Goal: Find specific page/section: Find specific page/section

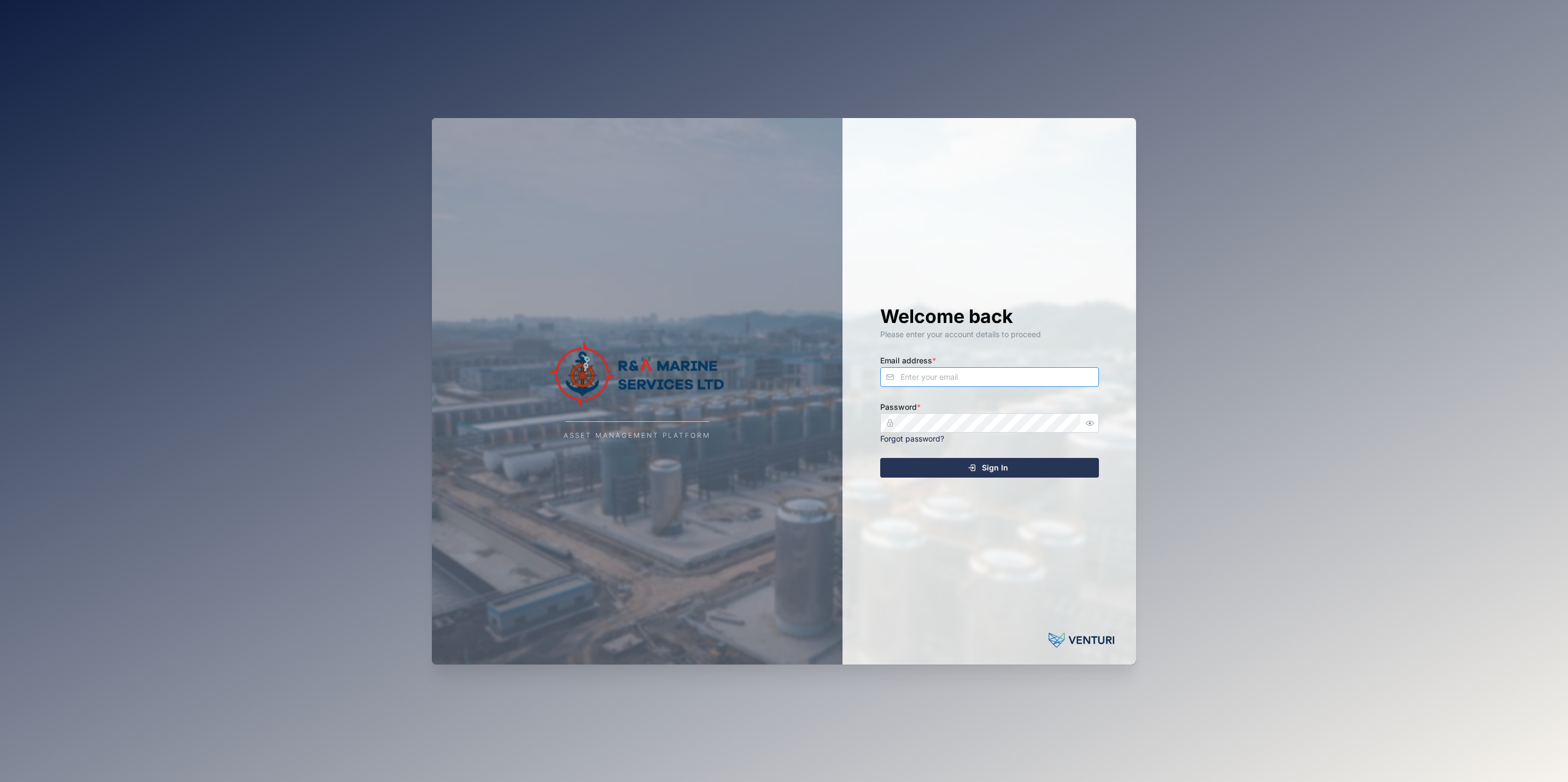
type input "[PERSON_NAME][EMAIL_ADDRESS][DOMAIN_NAME]"
click at [1035, 463] on div "Sign In" at bounding box center [988, 467] width 201 height 18
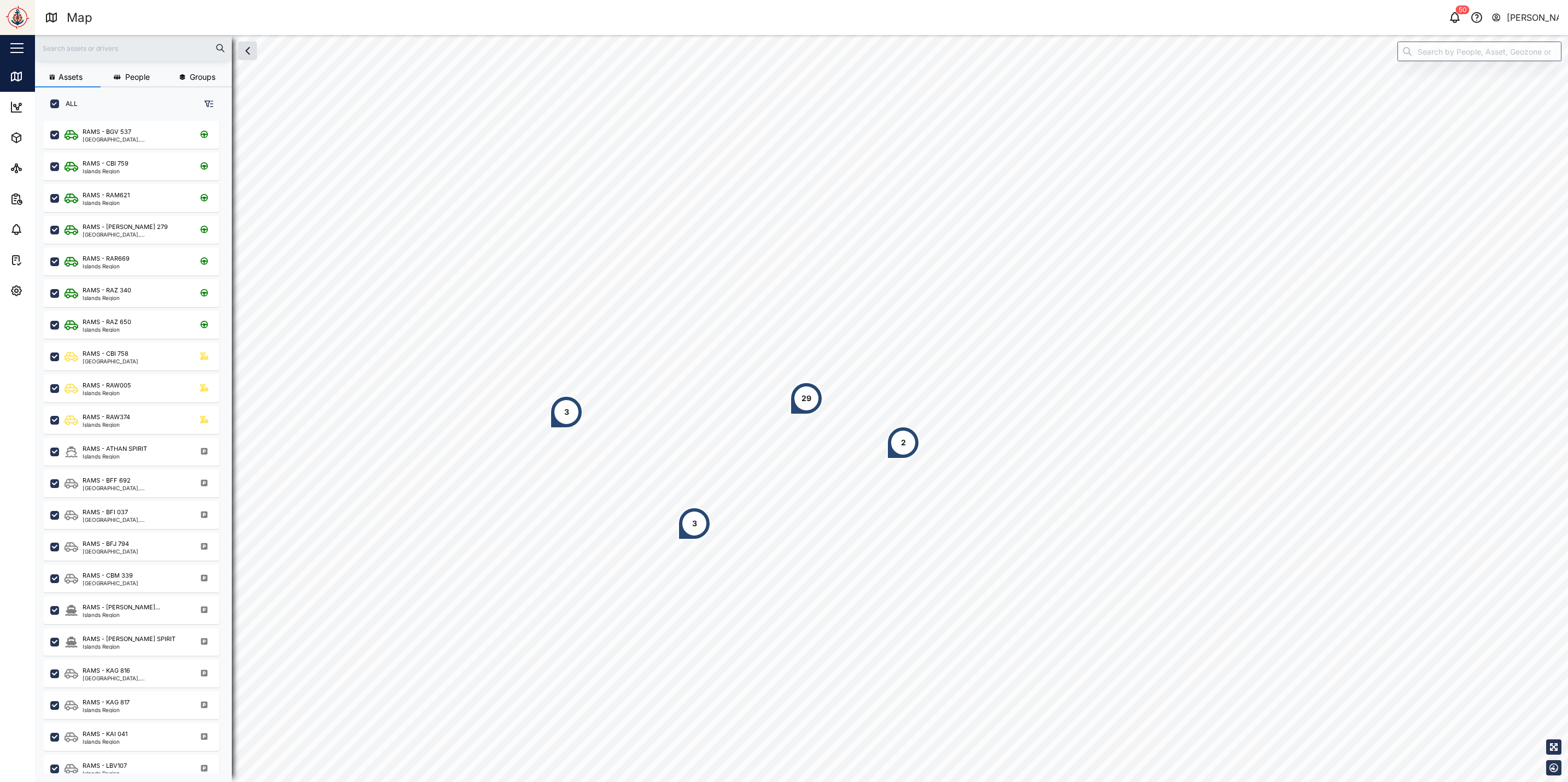
scroll to position [643, 166]
click at [1512, 56] on input "search" at bounding box center [1479, 51] width 164 height 20
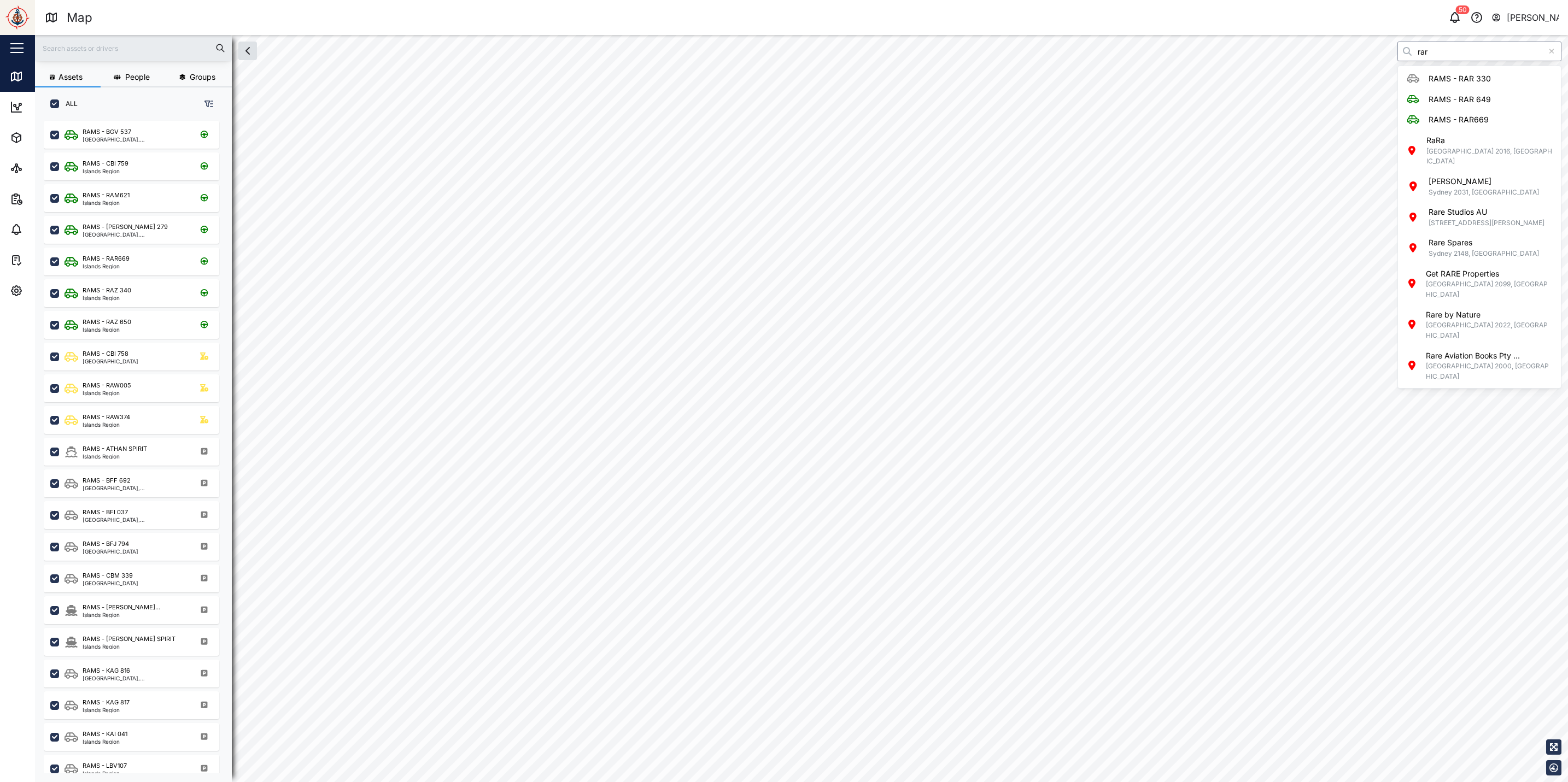
type input "rar"
click at [1555, 54] on div at bounding box center [1551, 51] width 20 height 20
click at [1548, 46] on input "search" at bounding box center [1479, 51] width 164 height 20
